Goal: Find specific fact: Find specific fact

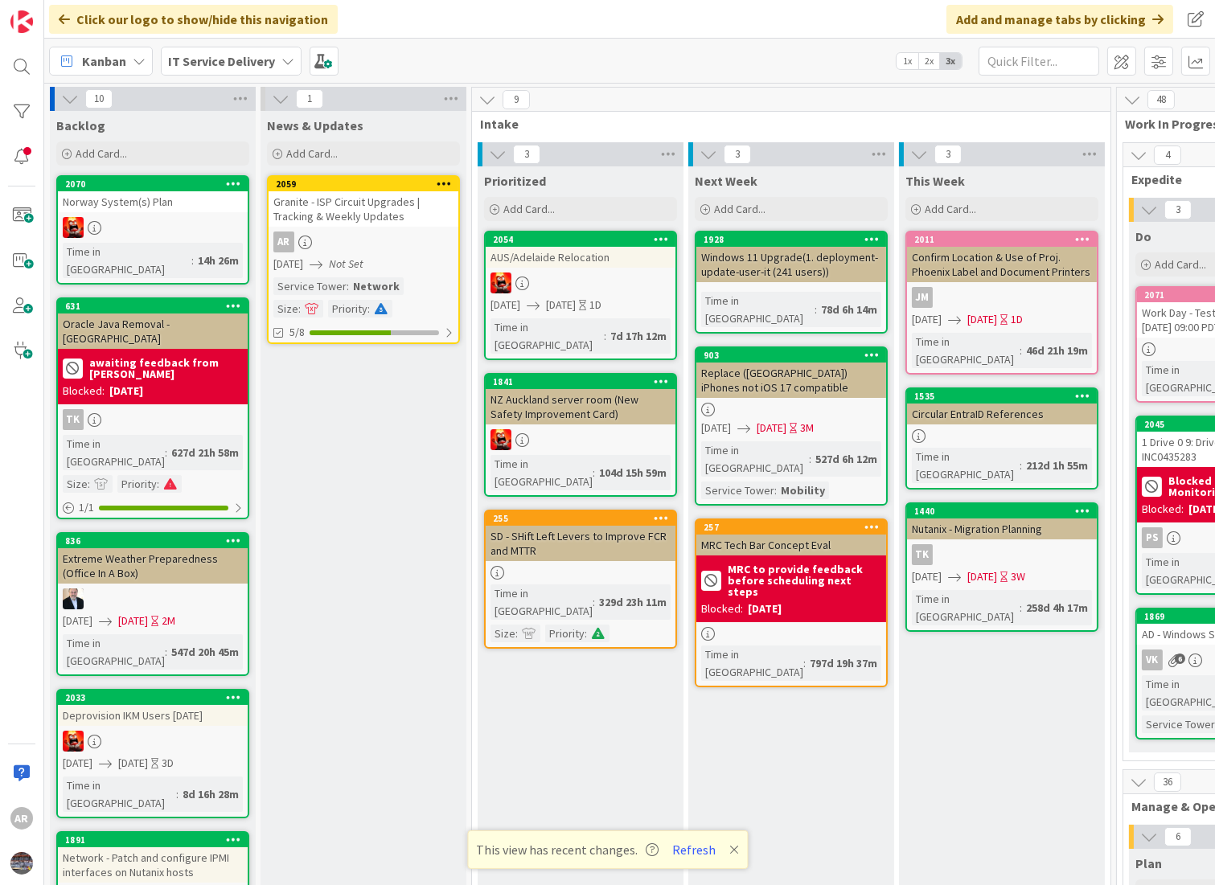
scroll to position [2502, 0]
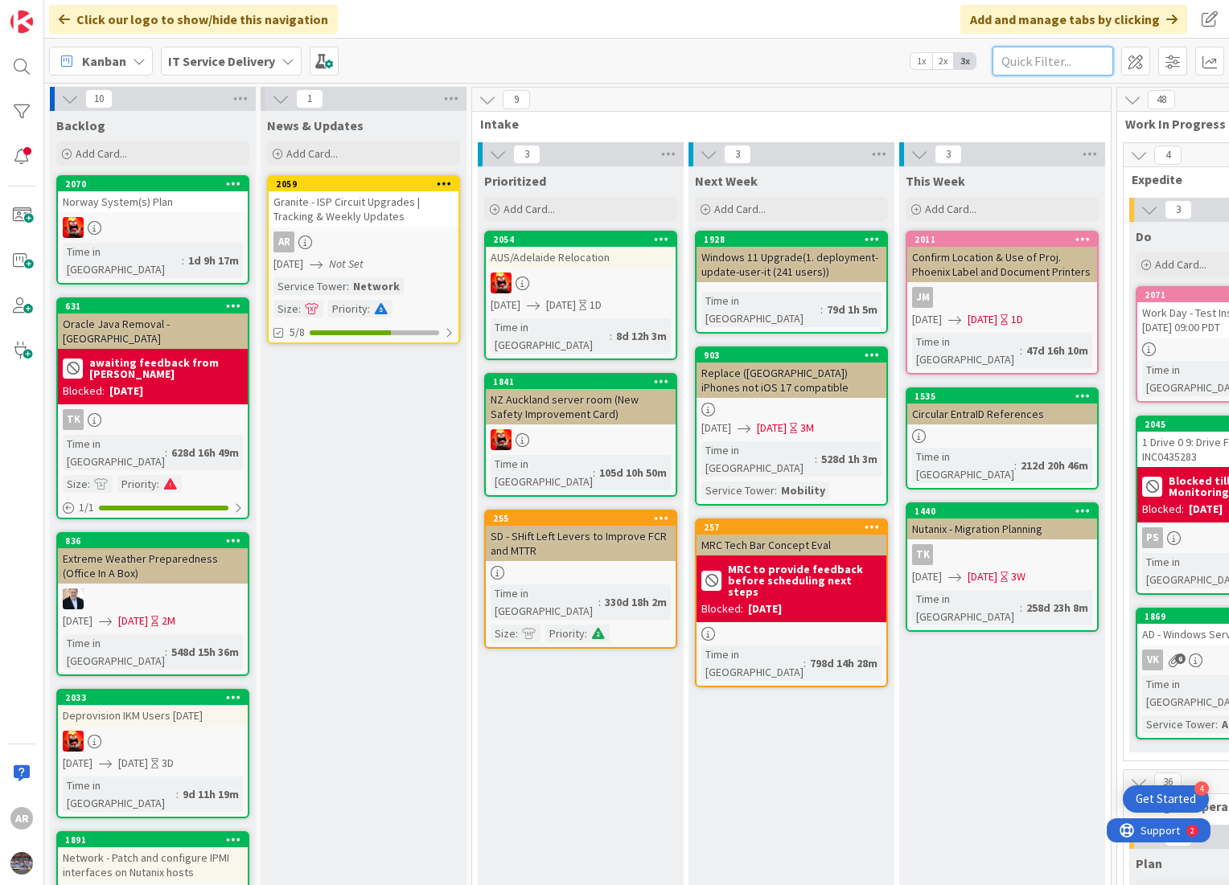
click at [1017, 65] on input "text" at bounding box center [1052, 61] width 121 height 29
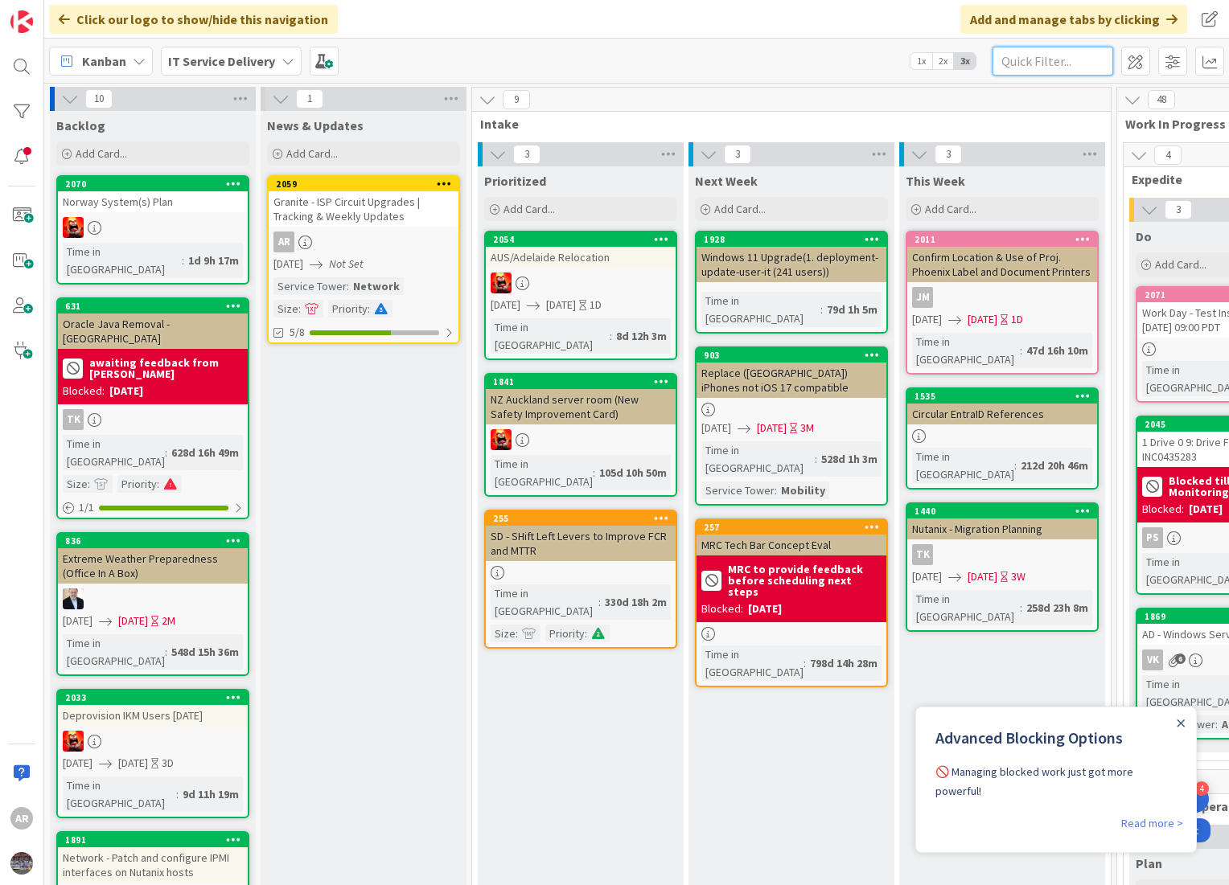
click at [1018, 60] on input "text" at bounding box center [1052, 61] width 121 height 29
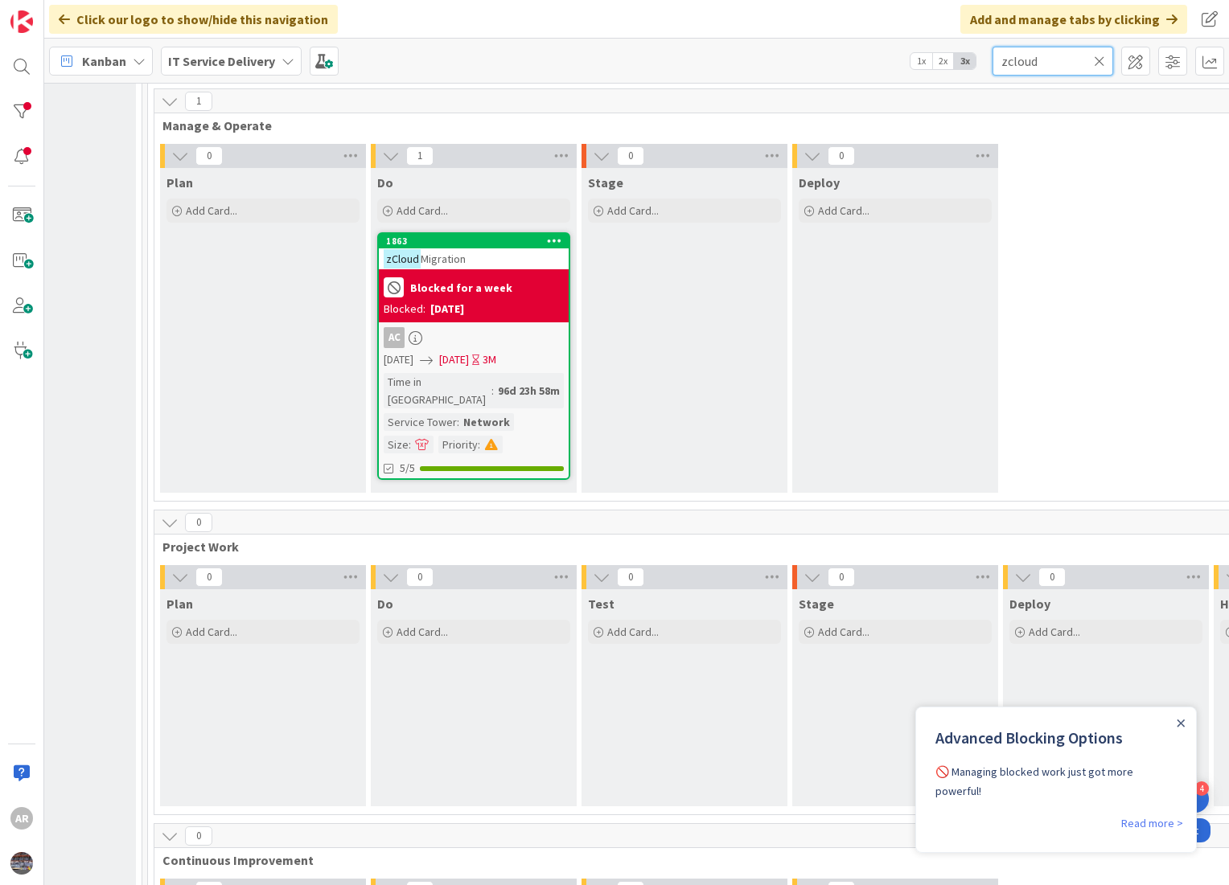
scroll to position [354, 969]
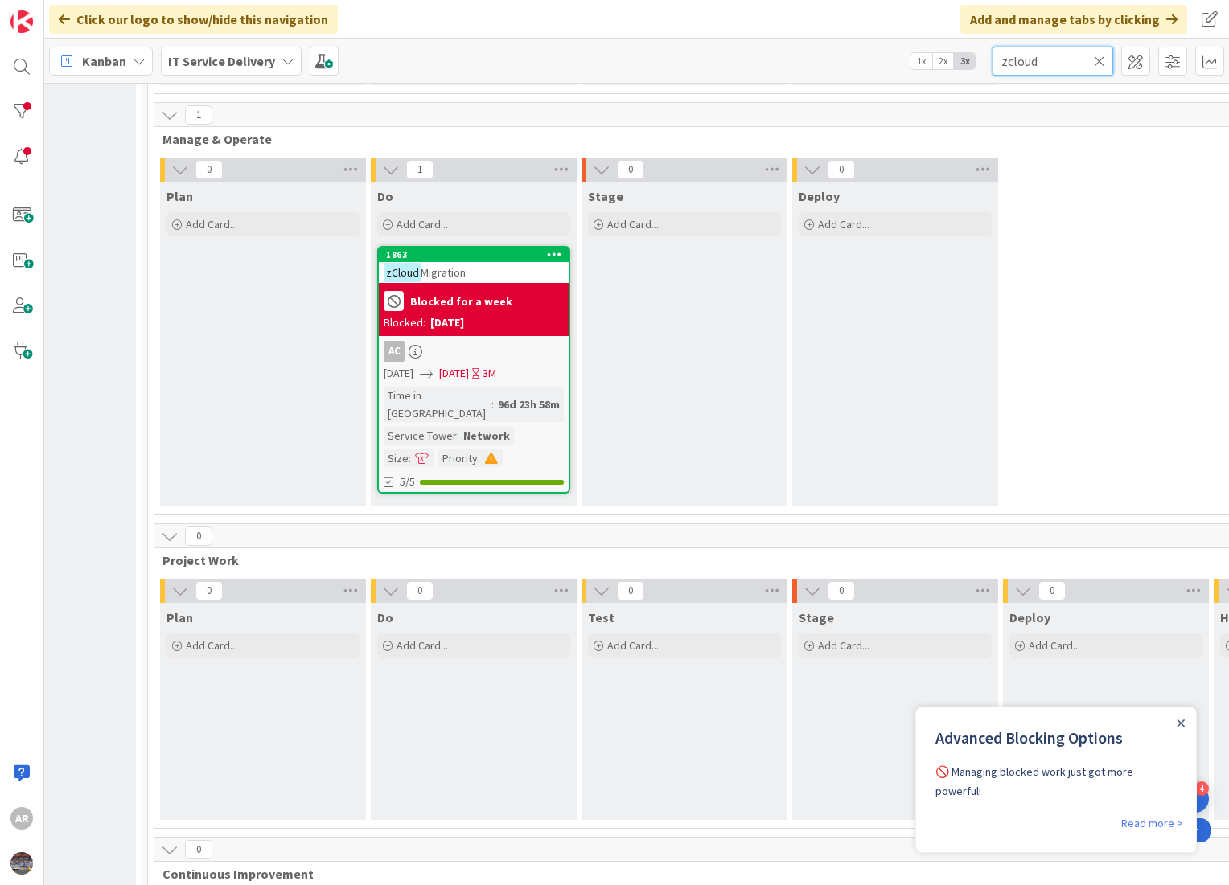
type input "zcloud"
click at [463, 317] on div "[DATE]" at bounding box center [447, 322] width 34 height 17
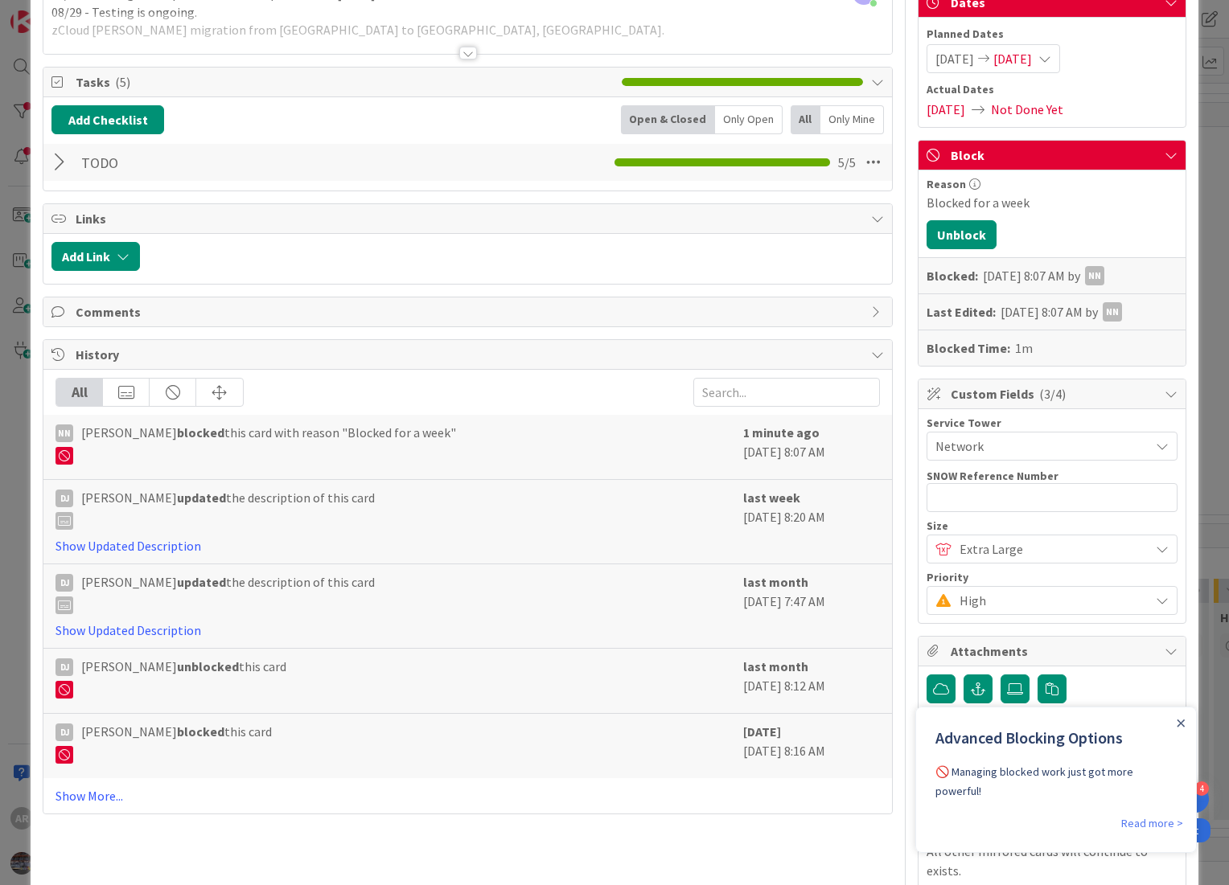
scroll to position [89, 0]
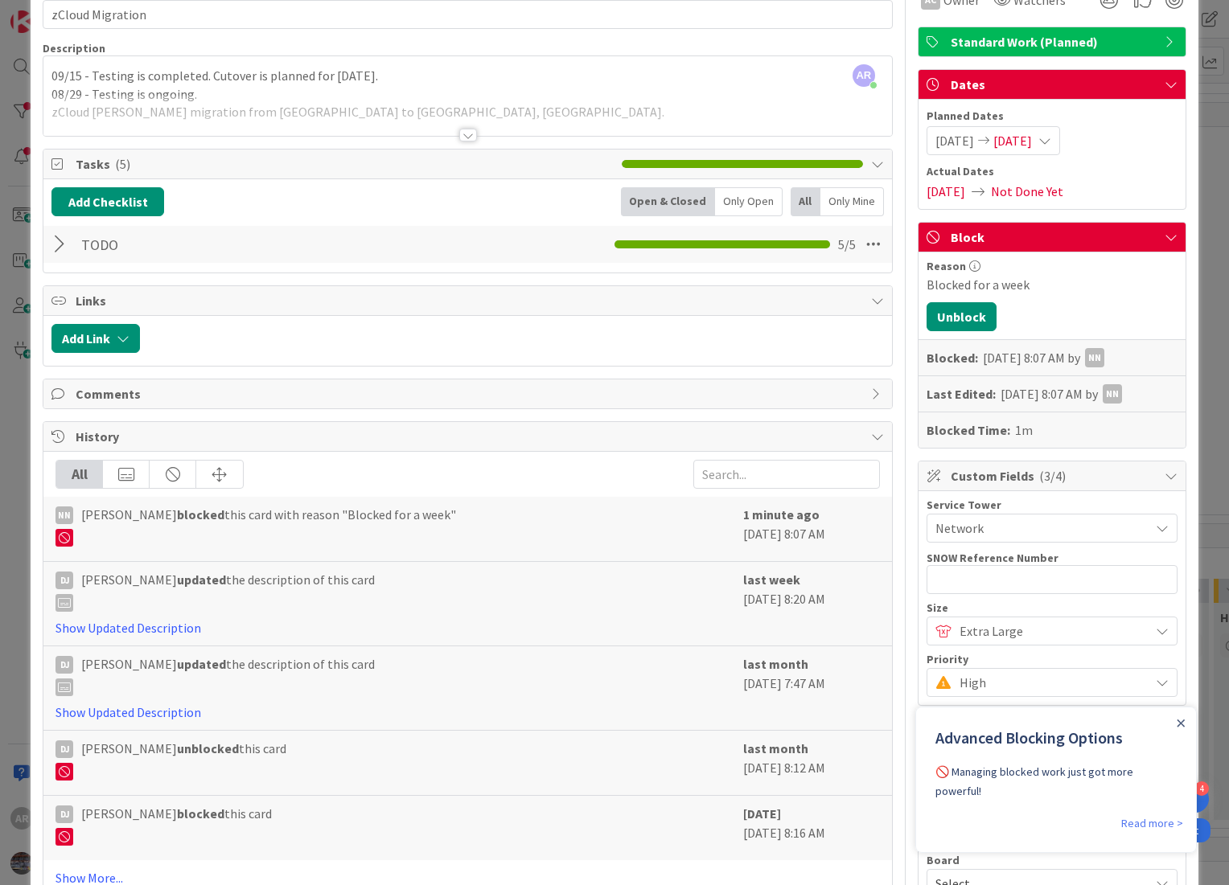
click at [459, 132] on div at bounding box center [468, 135] width 18 height 13
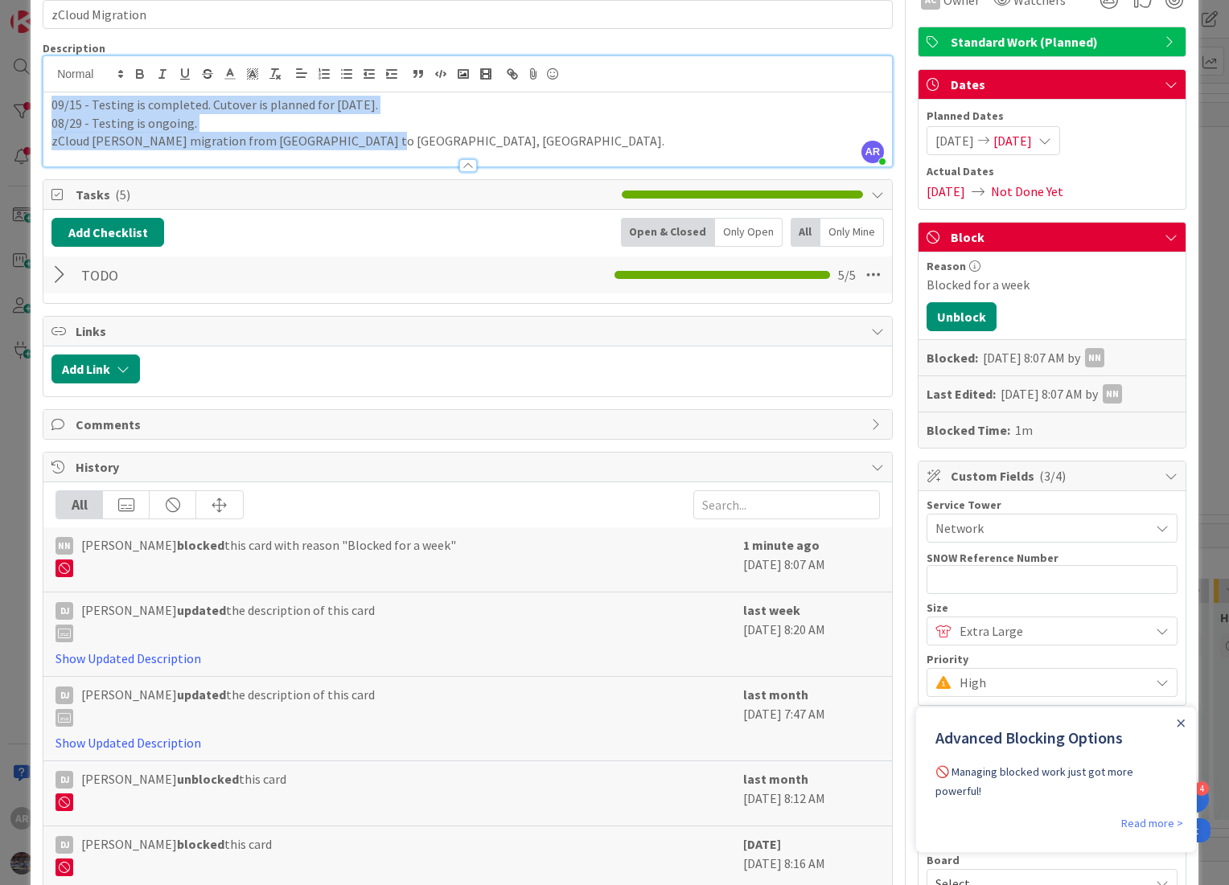
drag, startPoint x: 320, startPoint y: 131, endPoint x: 47, endPoint y: 100, distance: 274.4
click at [47, 100] on div "09/15 - Testing is completed. Cutover is planned for Saturday. 08/29 - Testing …" at bounding box center [467, 129] width 848 height 74
copy div "09/15 - Testing is completed. Cutover is planned for Saturday. 08/29 - Testing …"
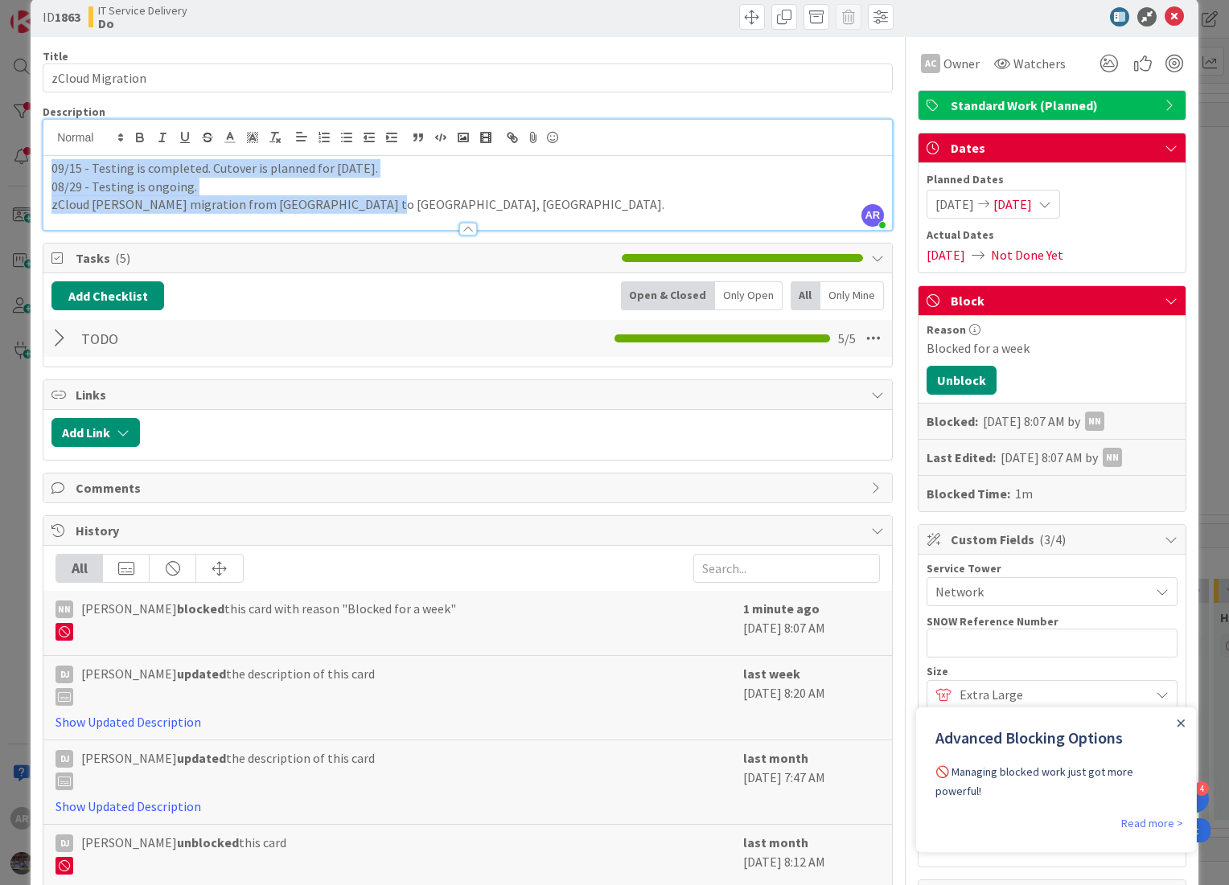
scroll to position [0, 0]
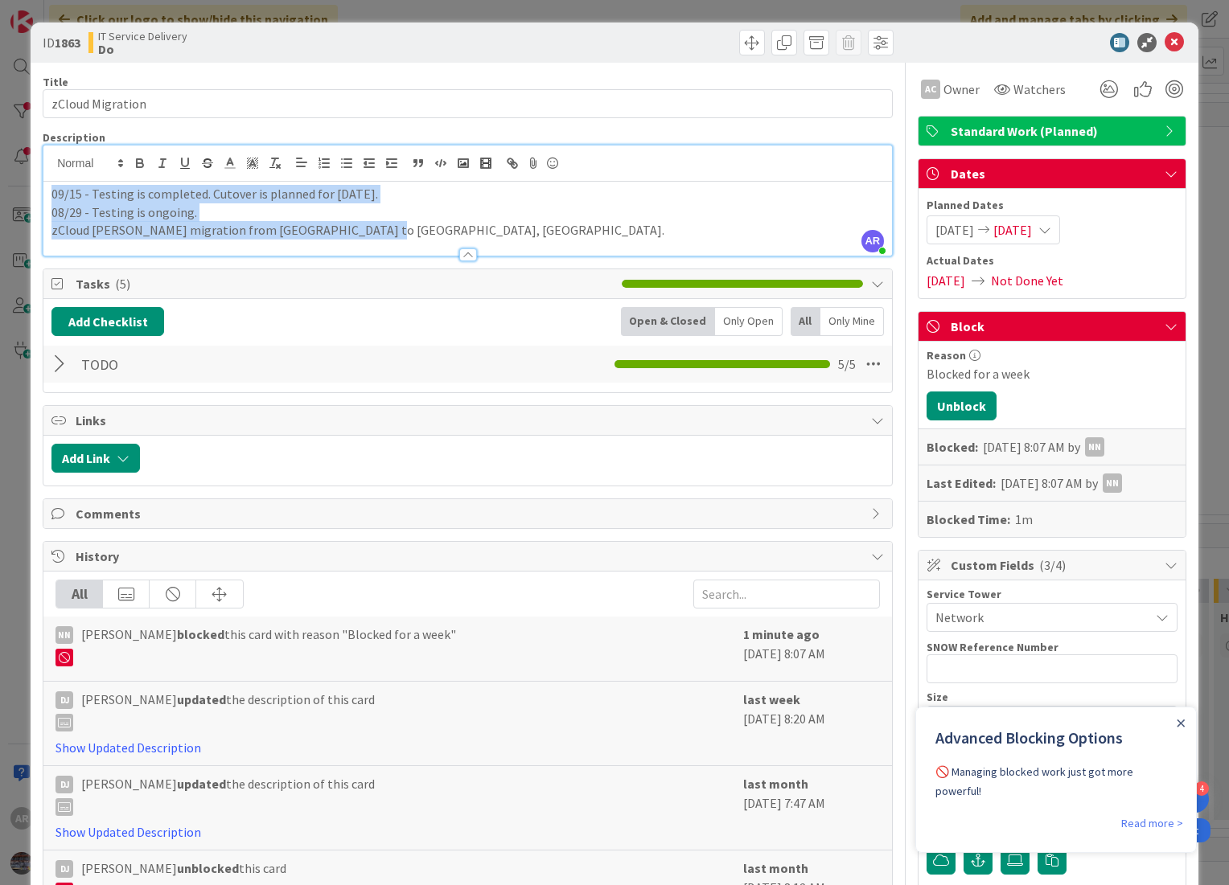
click at [397, 220] on p "08/29 - Testing is ongoing." at bounding box center [467, 212] width 832 height 18
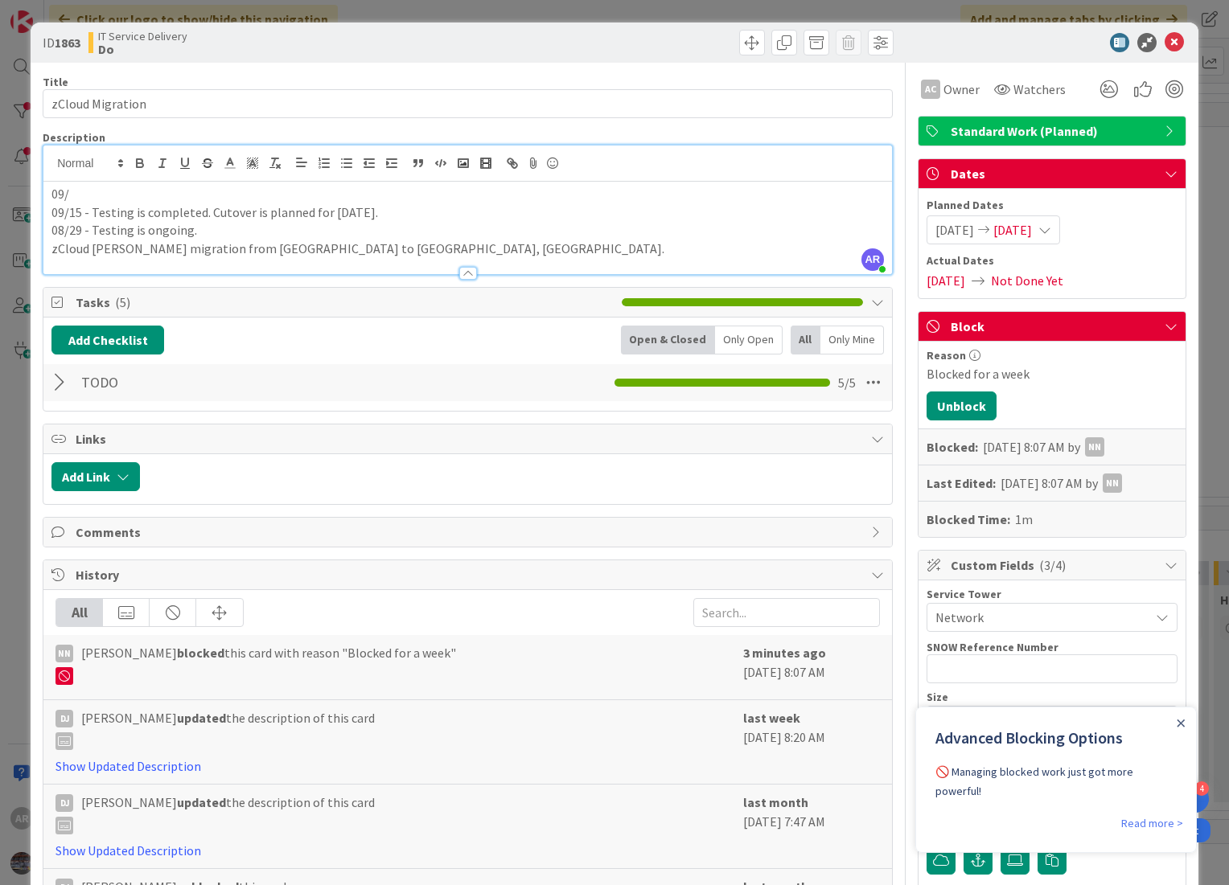
click at [80, 194] on p "09/" at bounding box center [467, 194] width 832 height 18
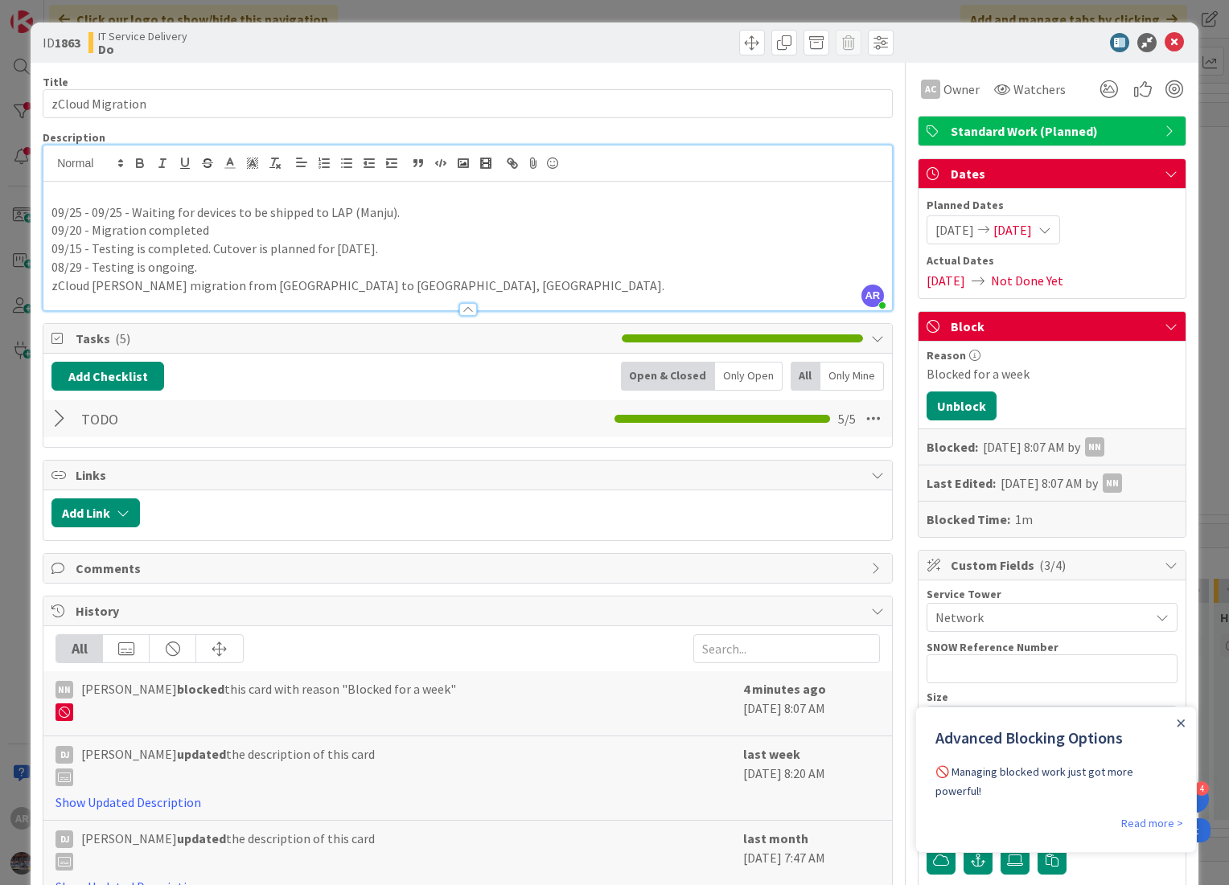
drag, startPoint x: 91, startPoint y: 212, endPoint x: 109, endPoint y: 212, distance: 17.7
click at [91, 211] on p "09/25 - 09/25 - Waiting for devices to be shipped to LAP (Manju)." at bounding box center [467, 212] width 832 height 18
click at [227, 212] on p "09/25 - Waiting for devices to be shipped to LAP (Manju)." at bounding box center [467, 212] width 832 height 18
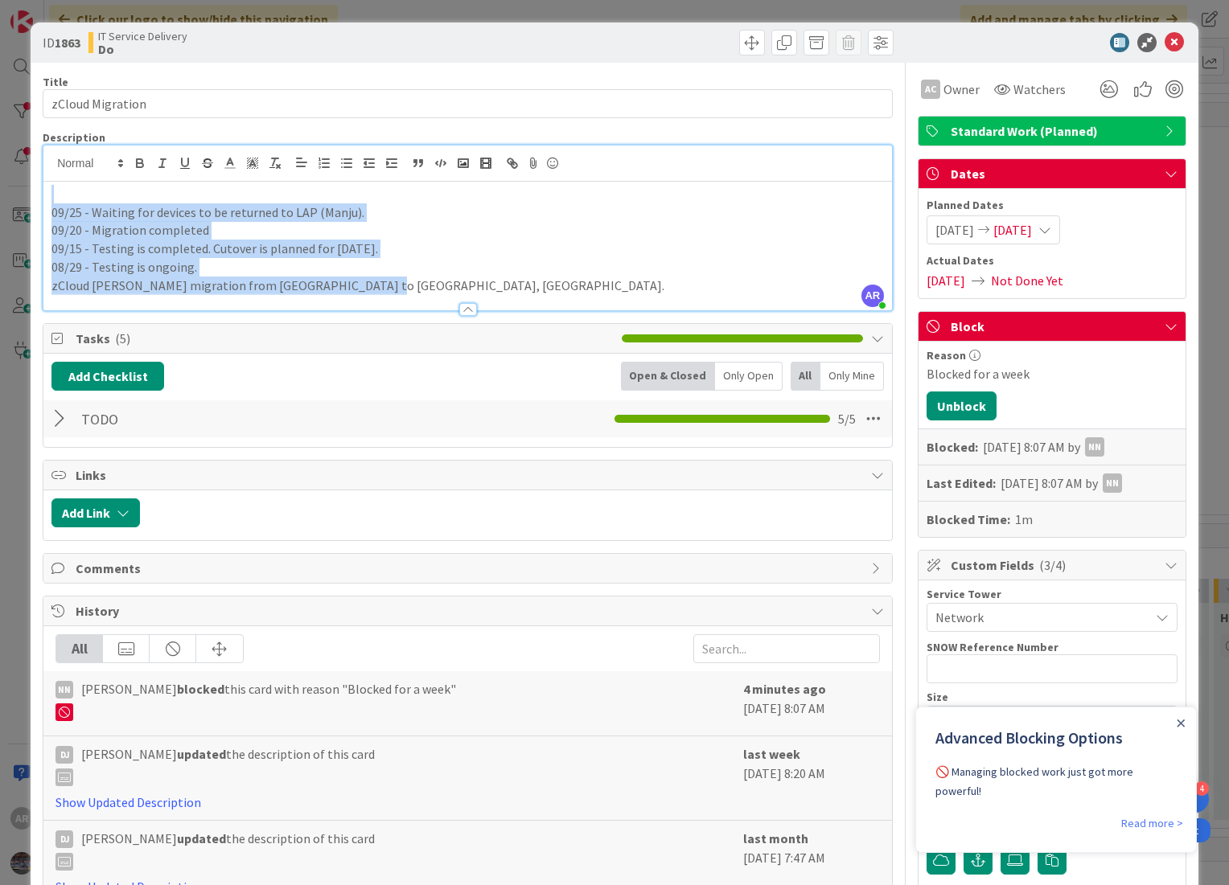
copy div "09/25 - Waiting for devices to be returned to LAP (Manju). 09/20 - Migration co…"
click at [447, 224] on p "09/20 - Migration completed" at bounding box center [467, 230] width 832 height 18
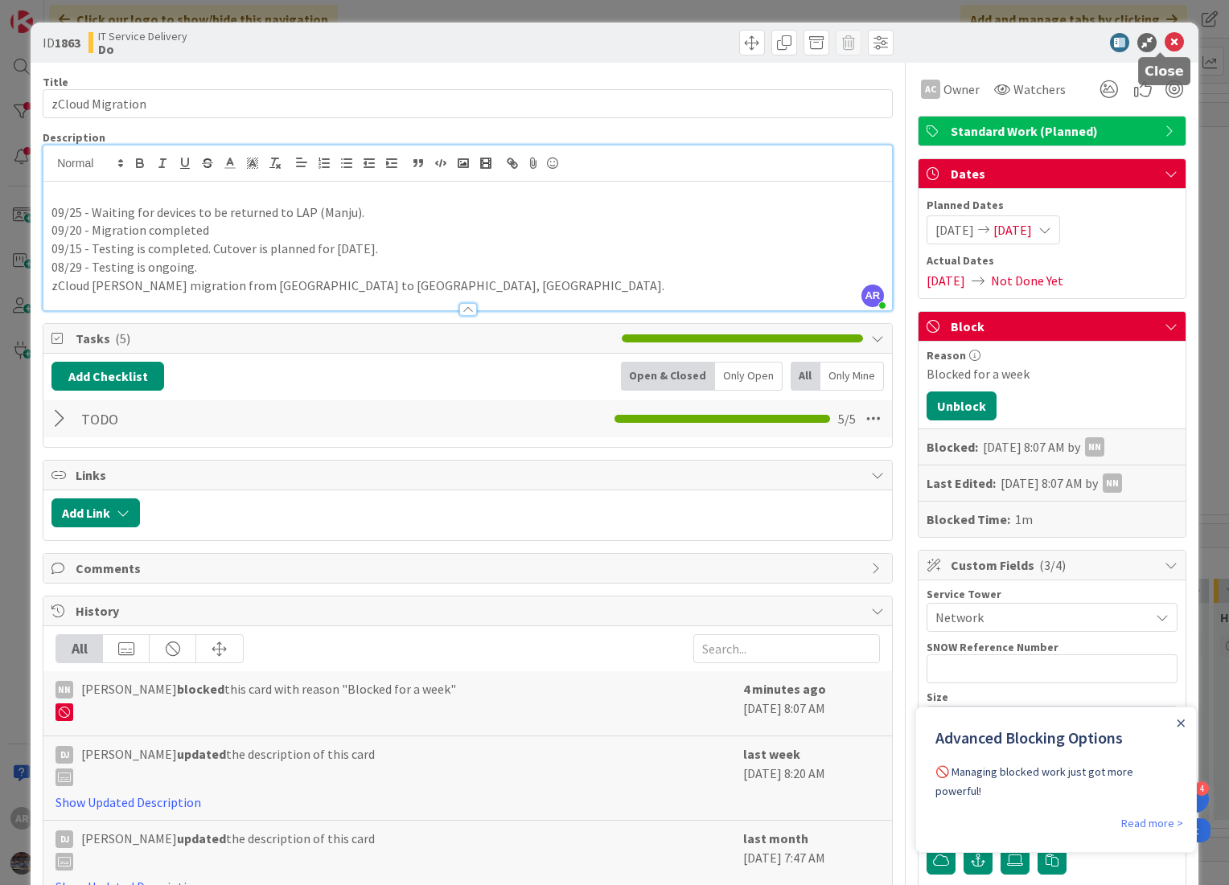
click at [1165, 39] on icon at bounding box center [1174, 42] width 19 height 19
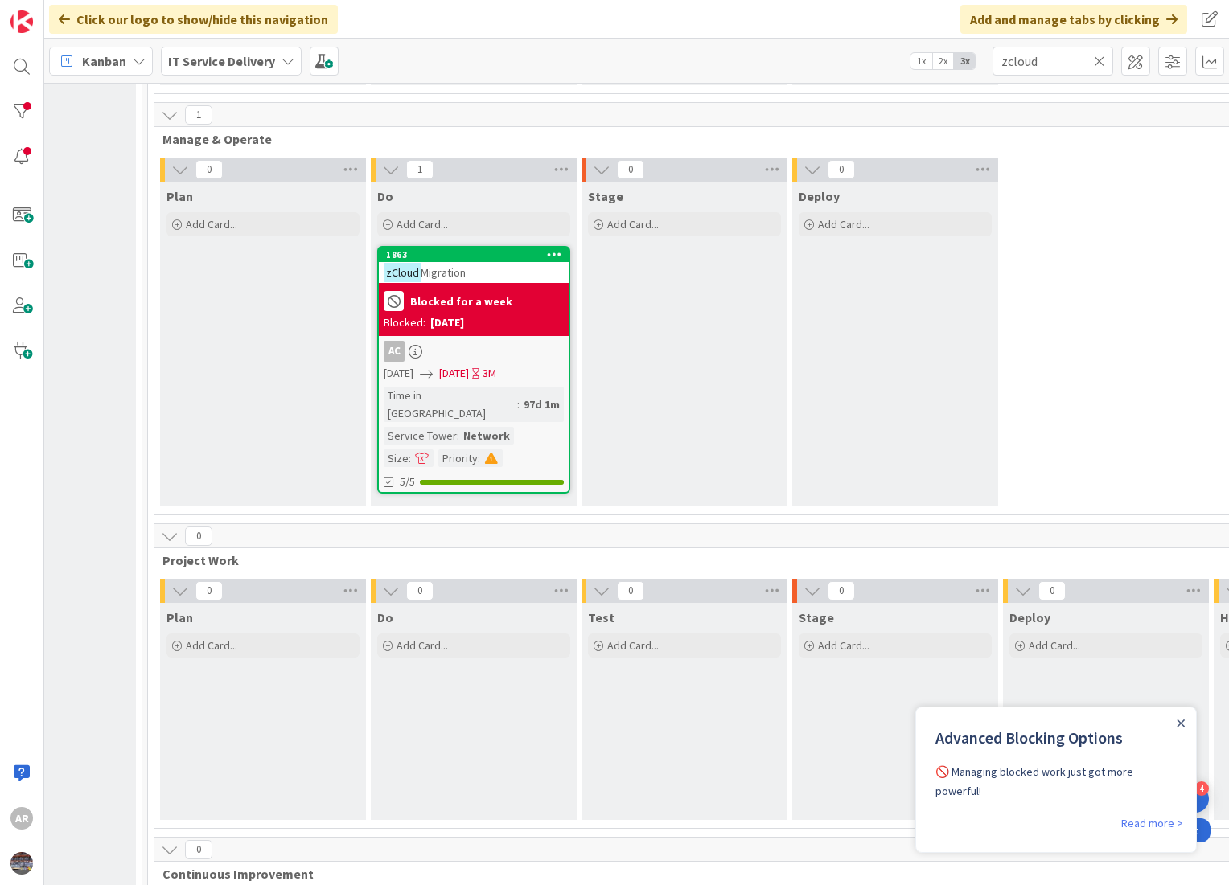
click at [1098, 61] on icon at bounding box center [1099, 61] width 11 height 14
